Goal: Obtain resource: Download file/media

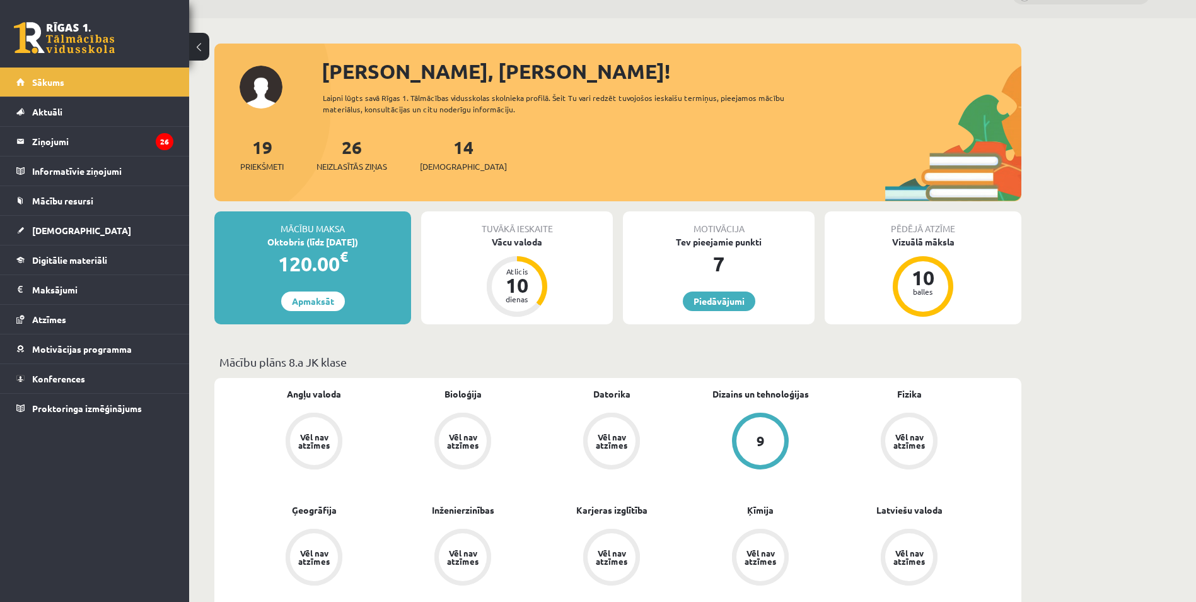
scroll to position [28, 0]
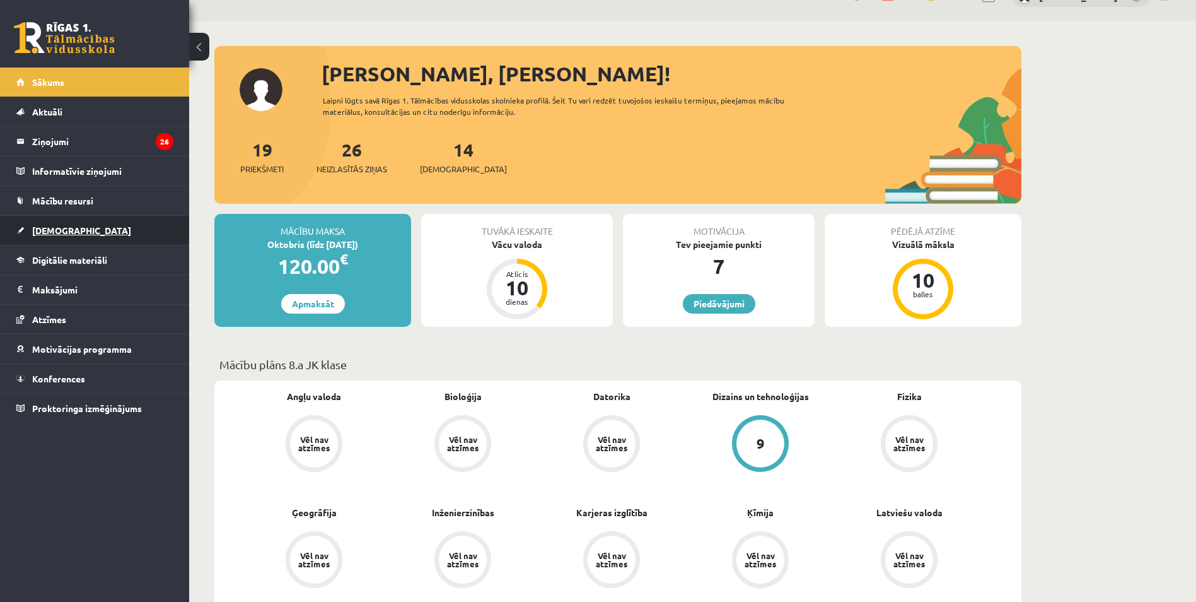
click at [57, 230] on span "[DEMOGRAPHIC_DATA]" at bounding box center [81, 230] width 99 height 11
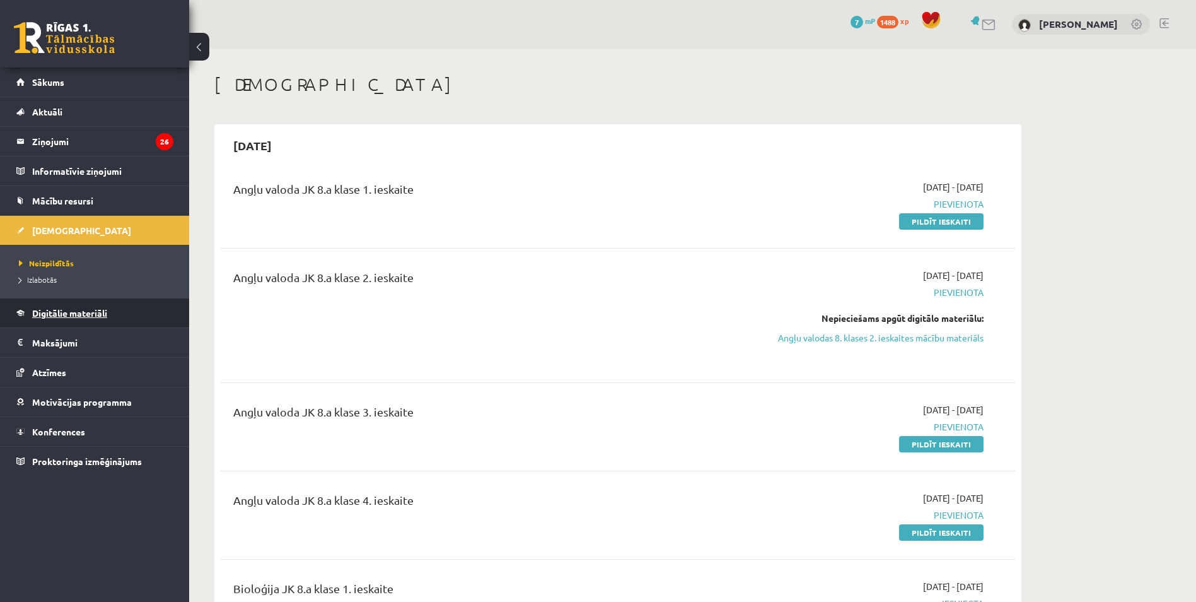
click at [68, 317] on span "Digitālie materiāli" at bounding box center [69, 312] width 75 height 11
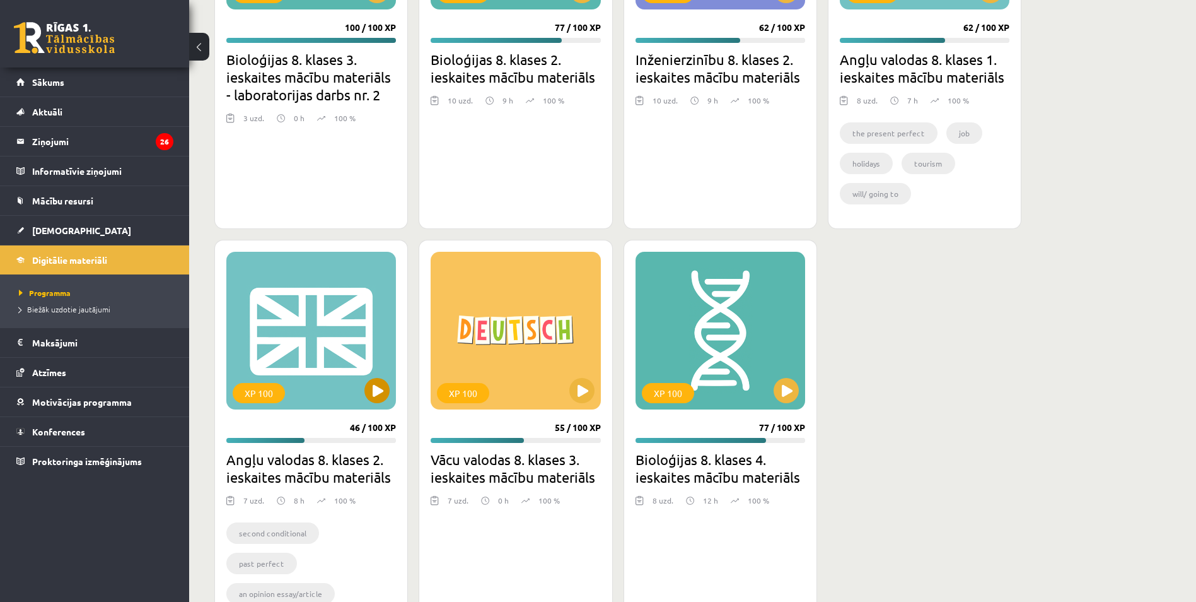
scroll to position [2020, 0]
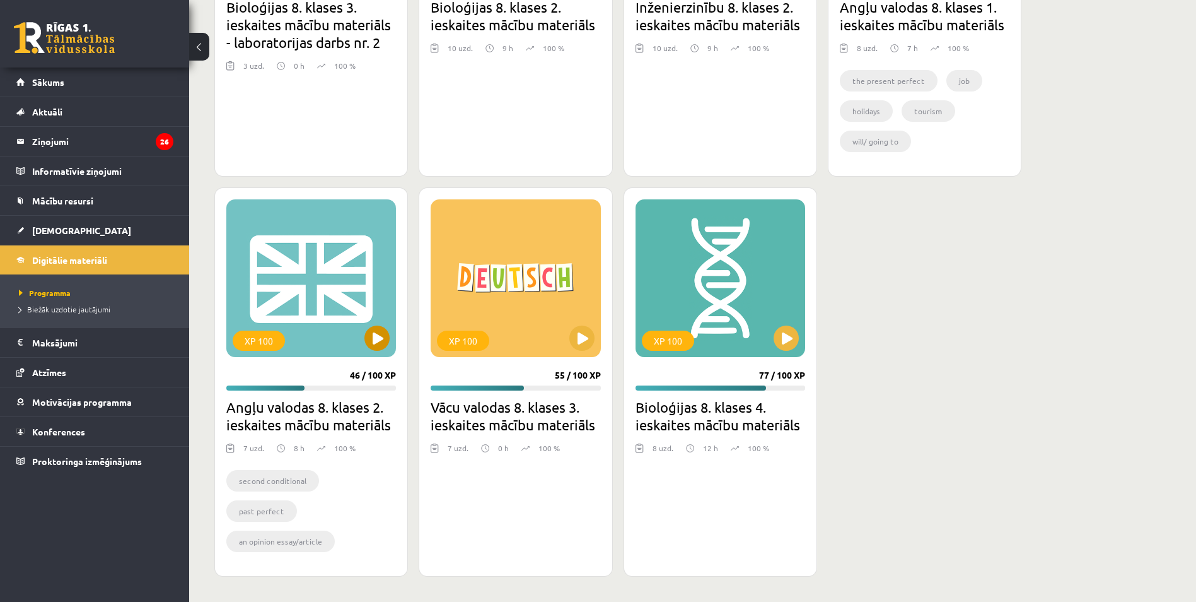
click at [325, 332] on div "XP 100" at bounding box center [311, 278] width 170 height 158
click at [327, 317] on div "XP 100" at bounding box center [311, 278] width 170 height 158
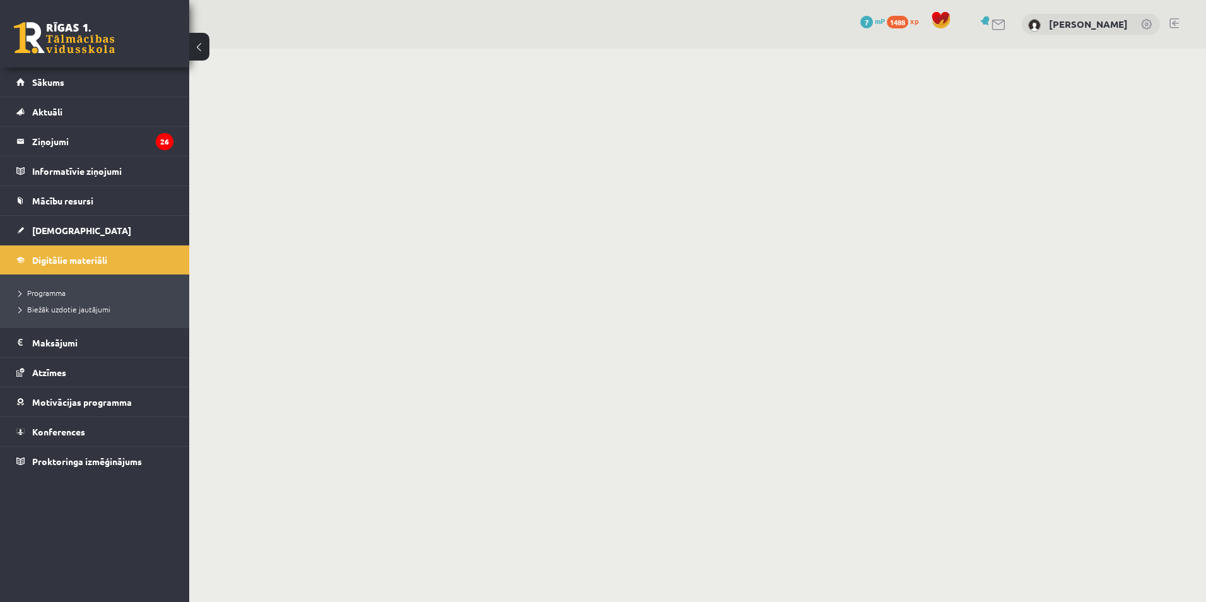
click at [682, 433] on body "0 Dāvanas 7 mP 1488 xp Marta Grāve Sākums Aktuāli Kā mācīties eSKOLĀ Kontakti N…" at bounding box center [603, 301] width 1206 height 602
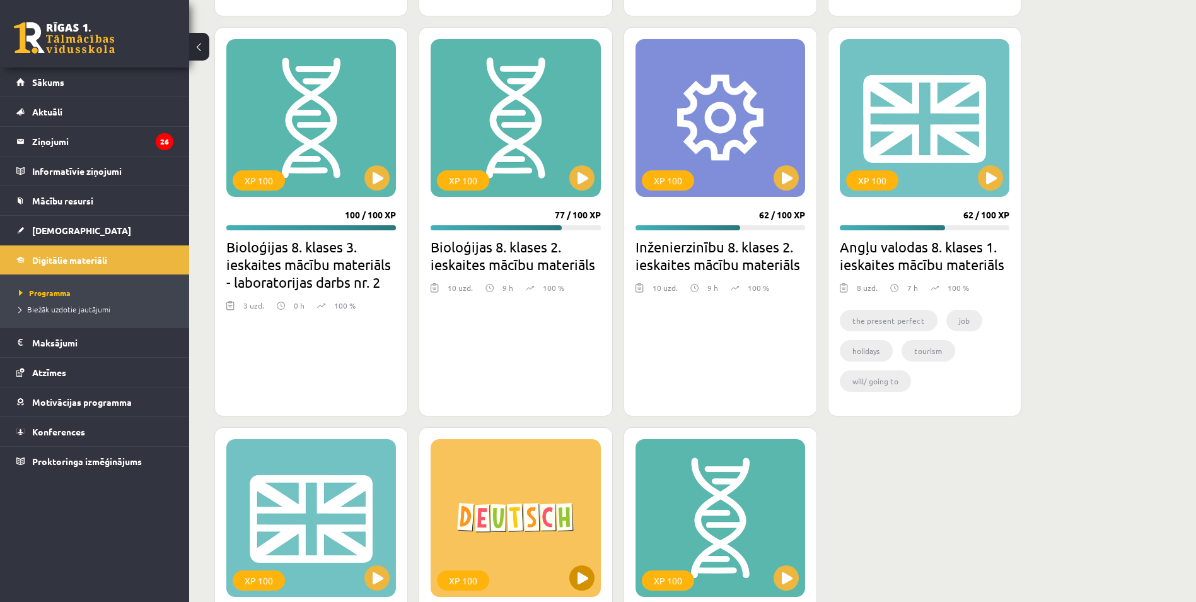
scroll to position [1780, 0]
click at [923, 121] on div "XP 100" at bounding box center [925, 119] width 170 height 158
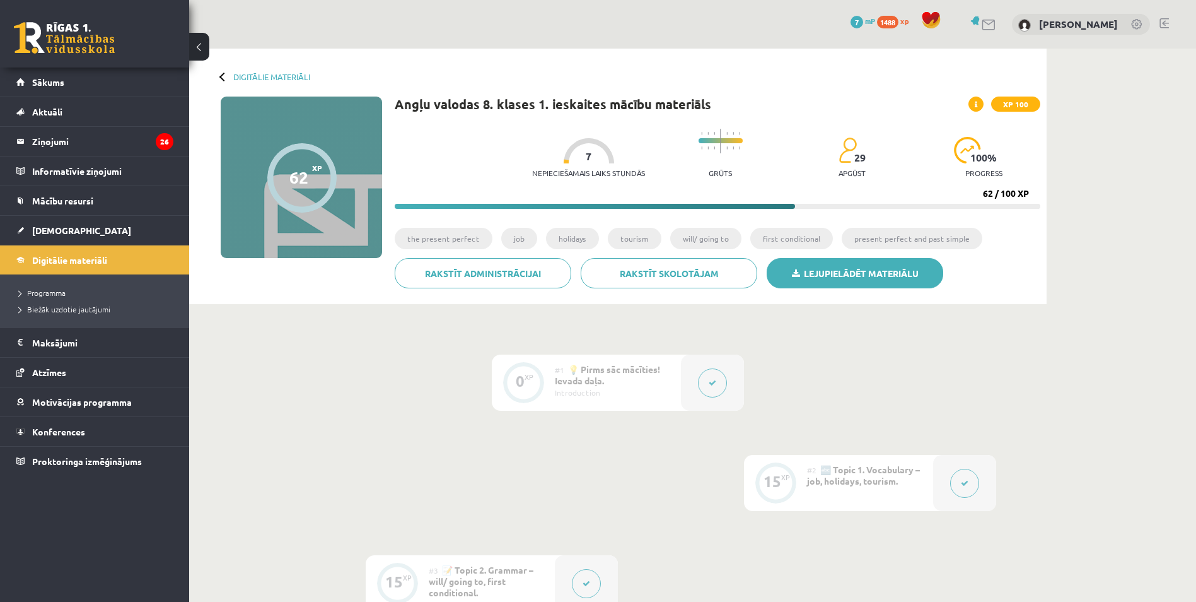
click at [849, 276] on link "Lejupielādēt materiālu" at bounding box center [855, 273] width 177 height 30
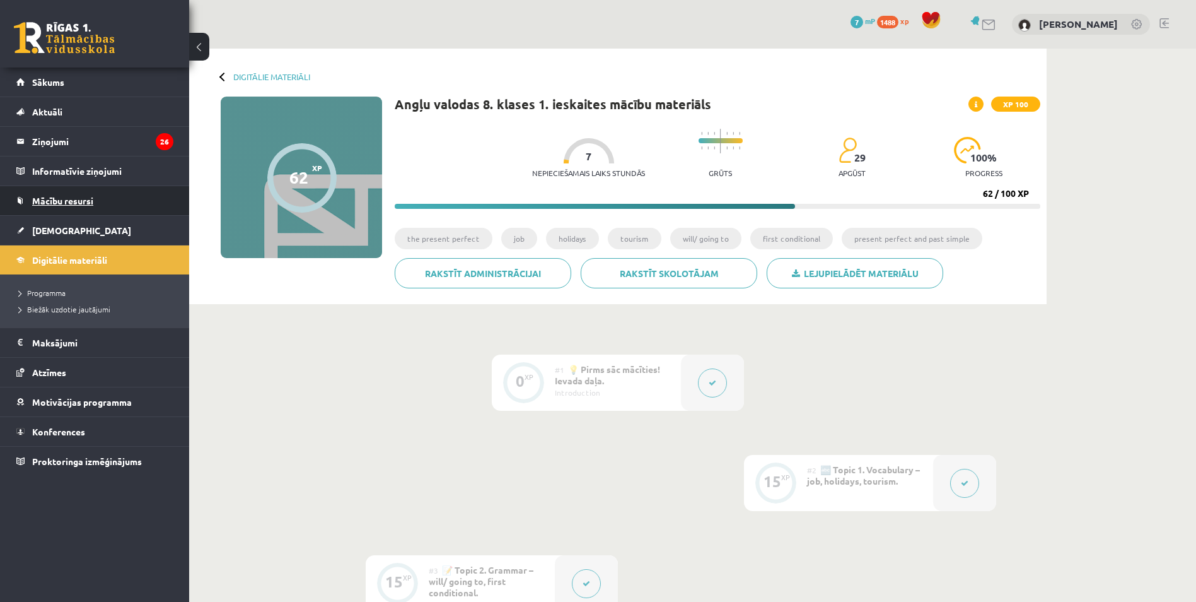
click at [79, 200] on span "Mācību resursi" at bounding box center [62, 200] width 61 height 11
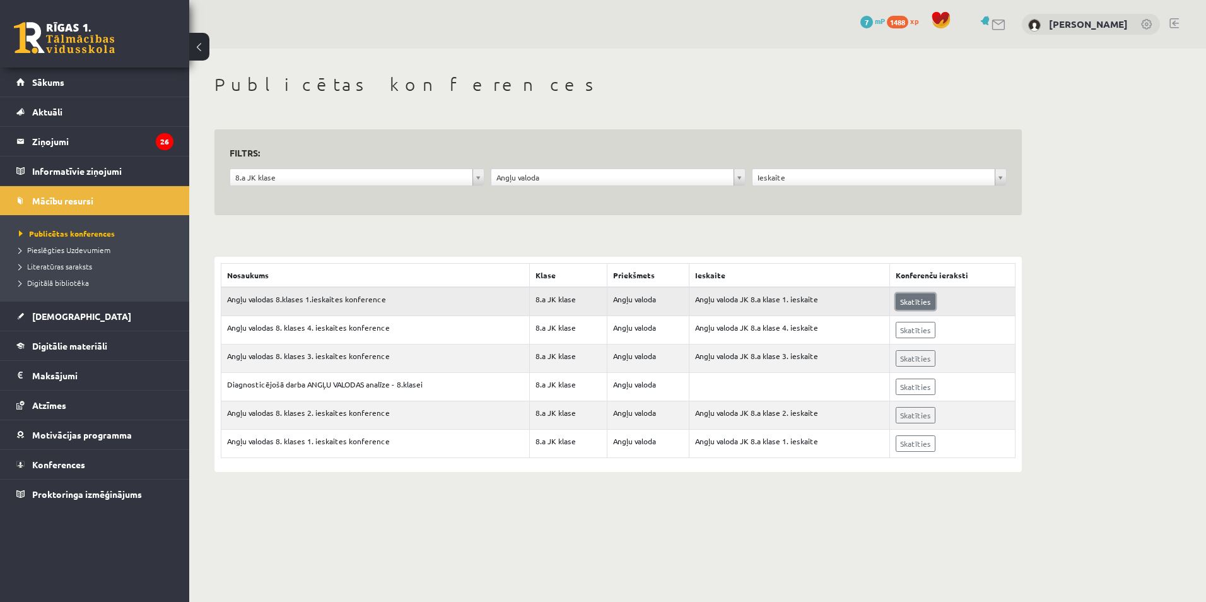
click at [923, 301] on link "Skatīties" at bounding box center [916, 301] width 40 height 16
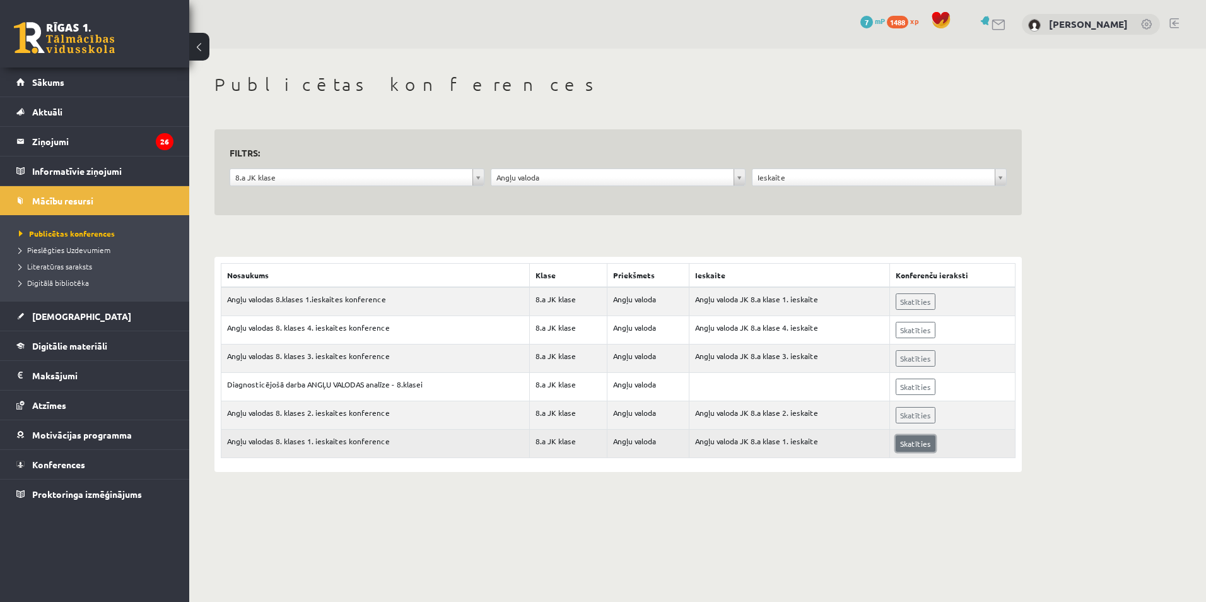
click at [914, 446] on link "Skatīties" at bounding box center [916, 443] width 40 height 16
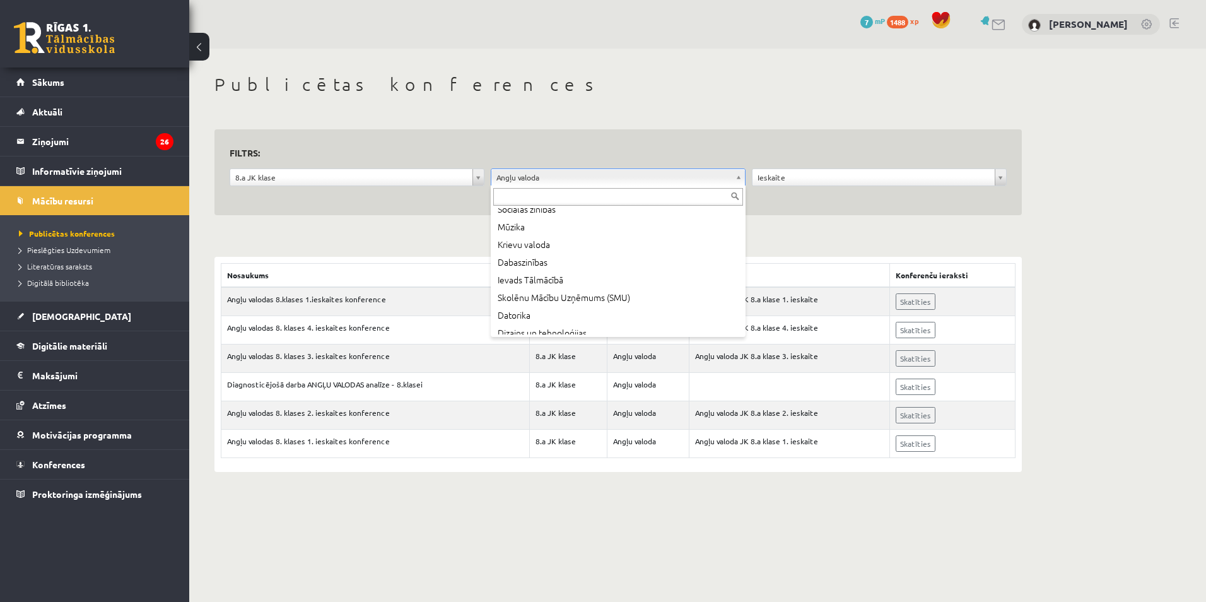
scroll to position [209, 0]
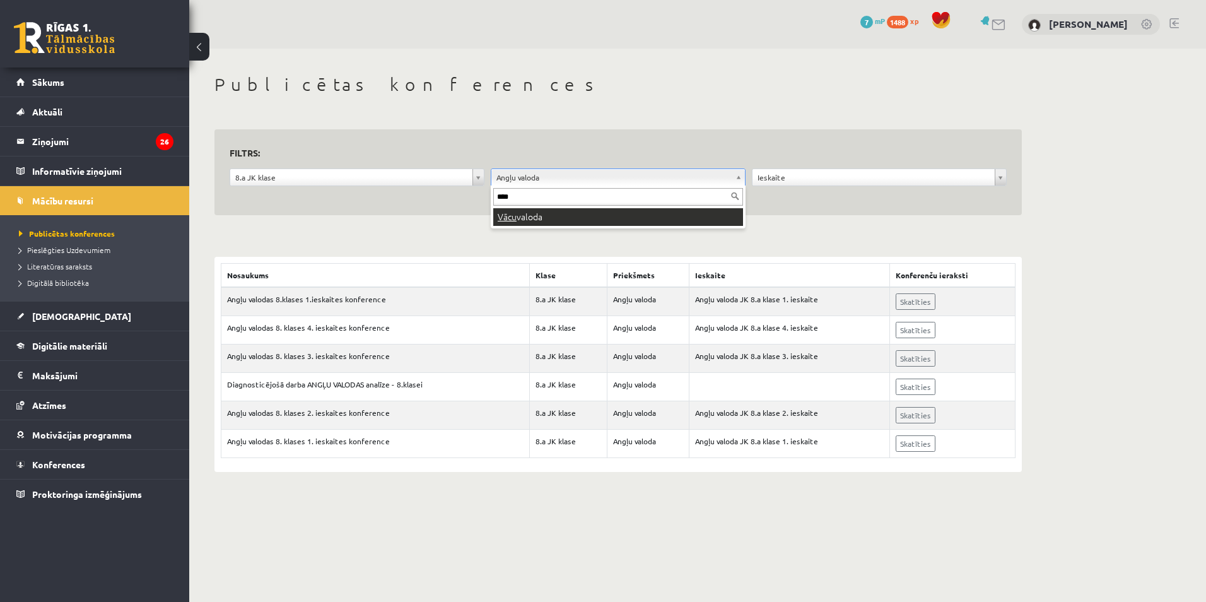
type input "****"
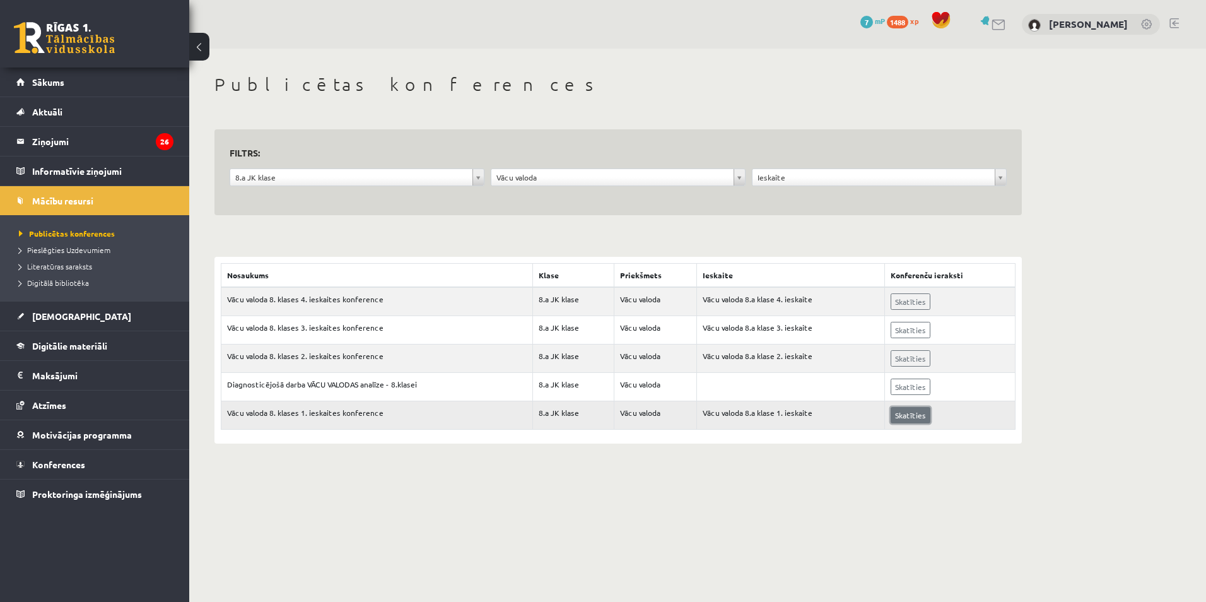
click at [918, 414] on link "Skatīties" at bounding box center [910, 415] width 40 height 16
